Goal: Task Accomplishment & Management: Use online tool/utility

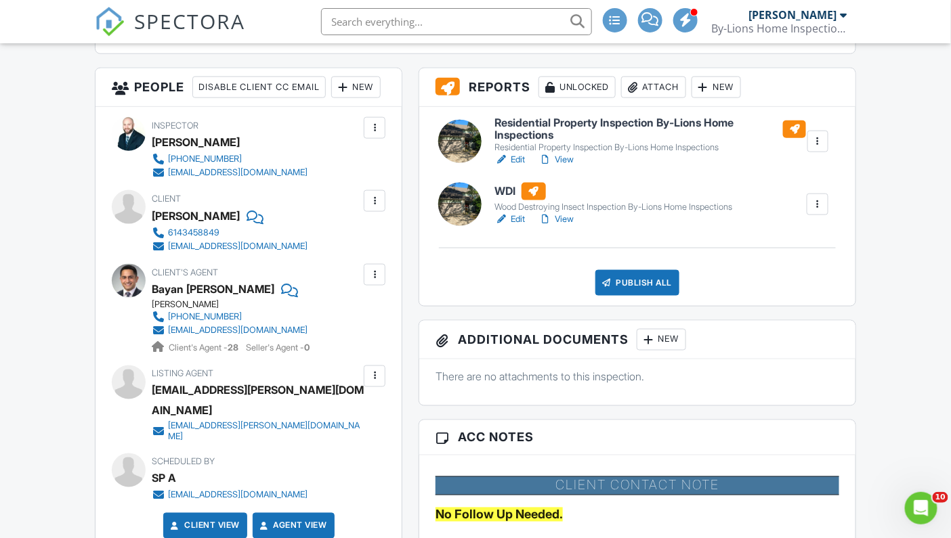
click at [507, 193] on h6 "WDI" at bounding box center [614, 192] width 238 height 18
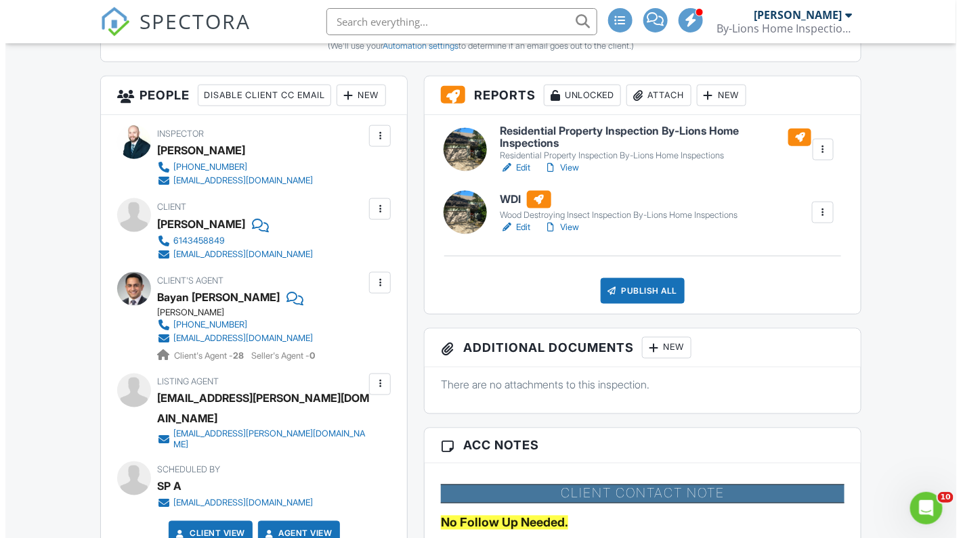
scroll to position [466, 0]
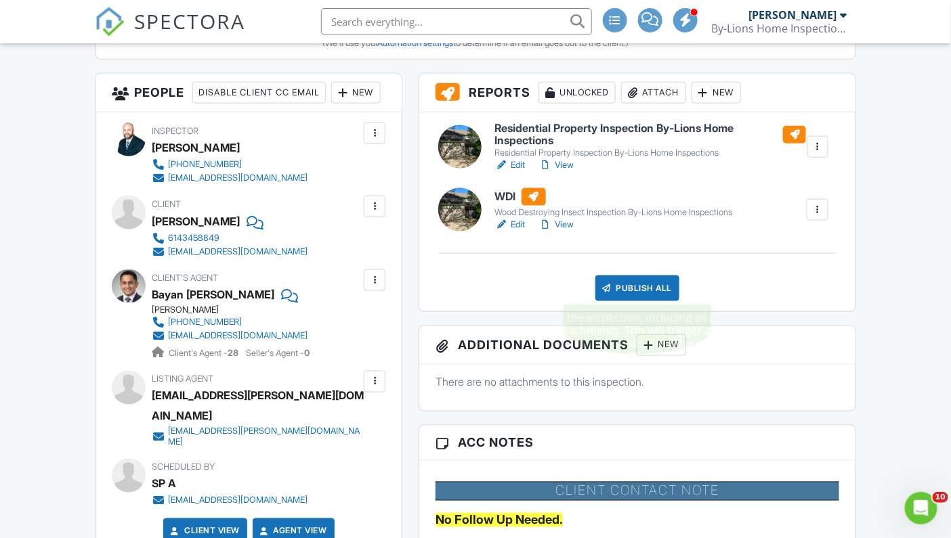
click at [636, 287] on div "Publish All" at bounding box center [637, 289] width 85 height 26
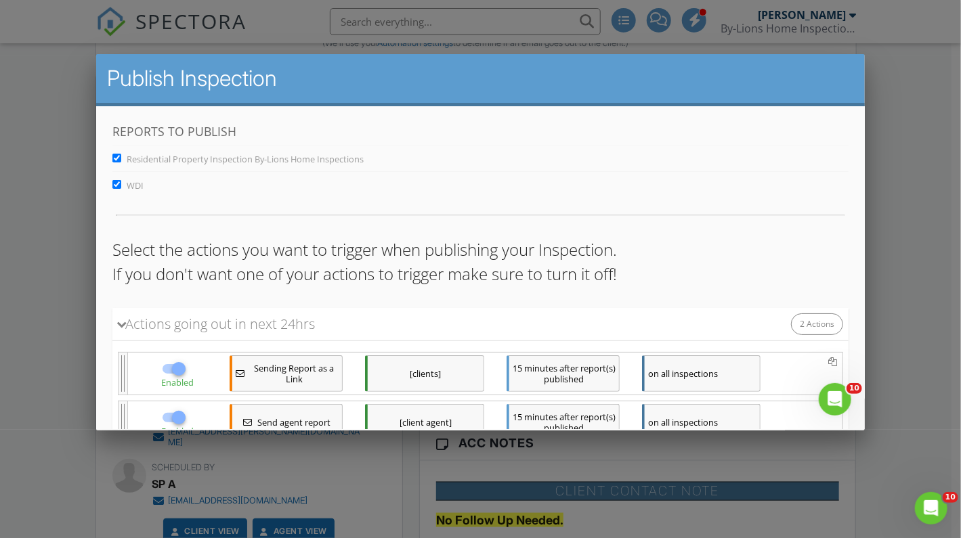
scroll to position [101, 0]
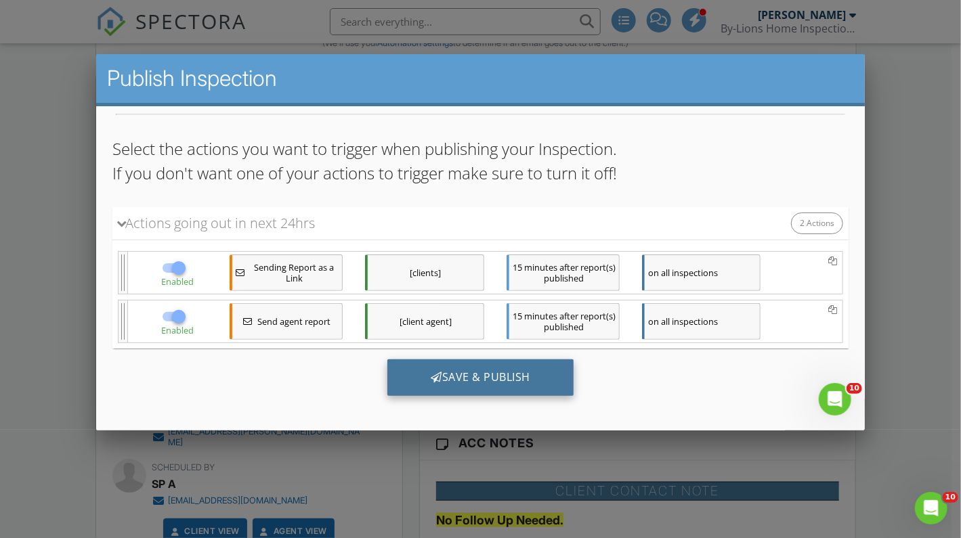
click at [477, 367] on div "Save & Publish" at bounding box center [480, 377] width 186 height 37
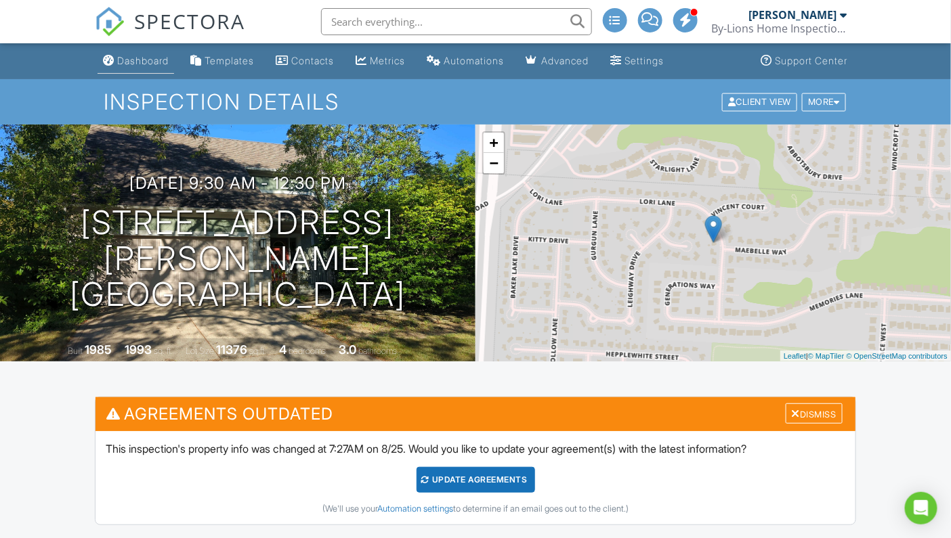
click at [139, 62] on div "Dashboard" at bounding box center [142, 61] width 51 height 12
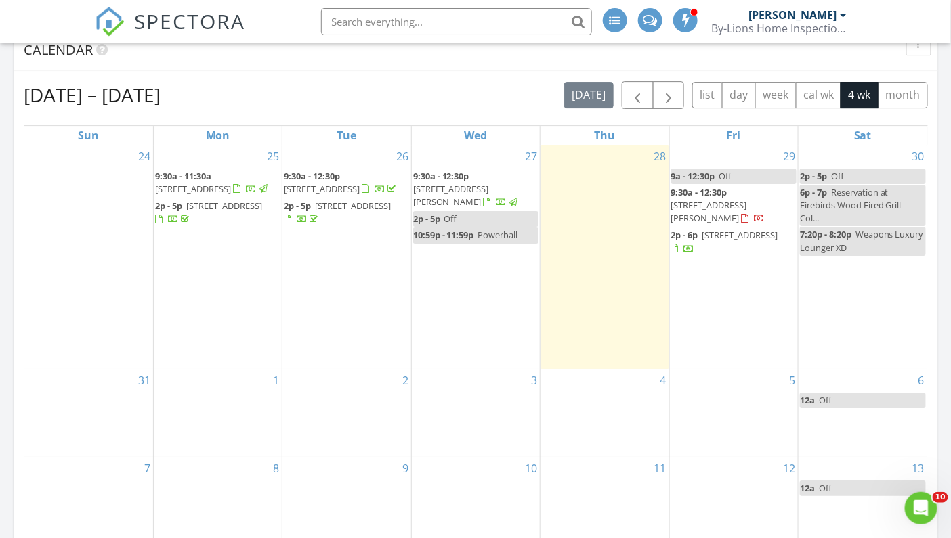
scroll to position [1374, 0]
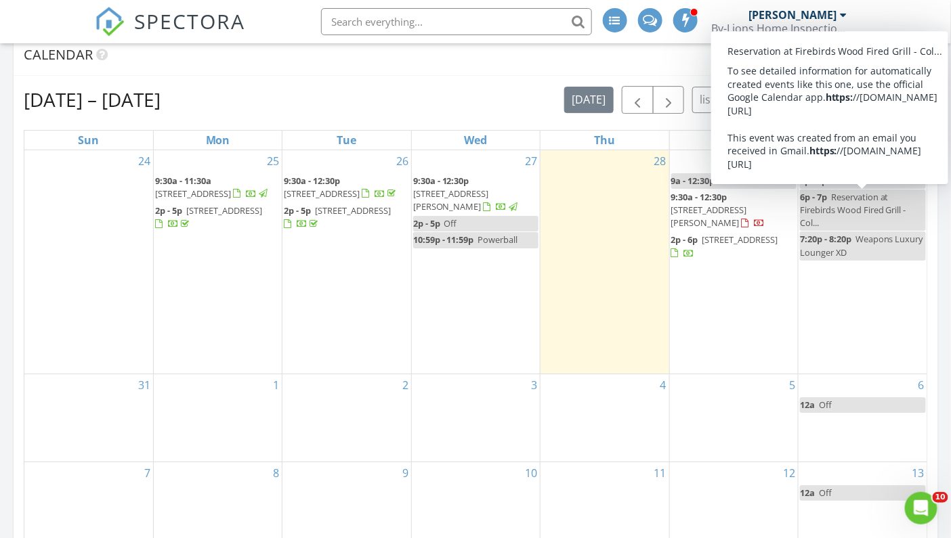
click at [697, 200] on span "9:30a - 12:30p" at bounding box center [699, 197] width 56 height 12
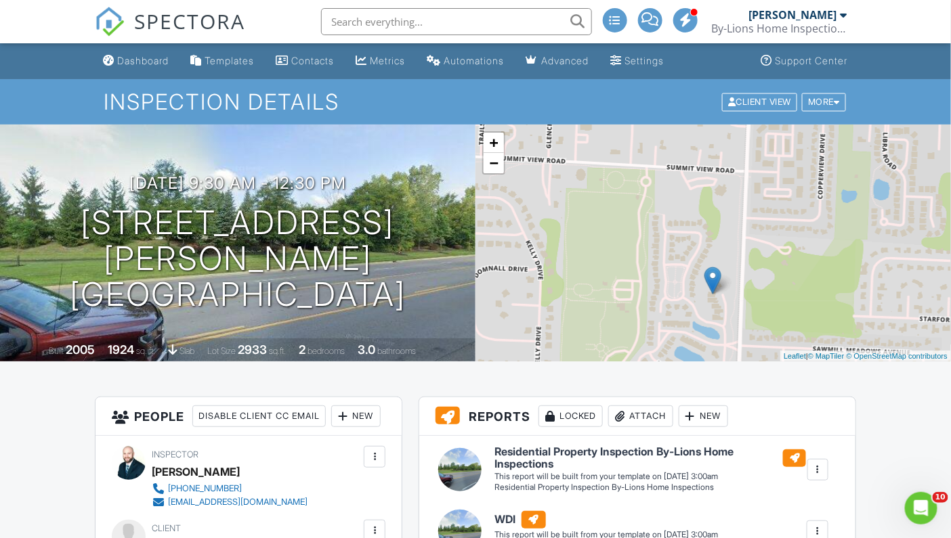
scroll to position [471, 0]
